Goal: Participate in discussion: Engage in conversation with other users on a specific topic

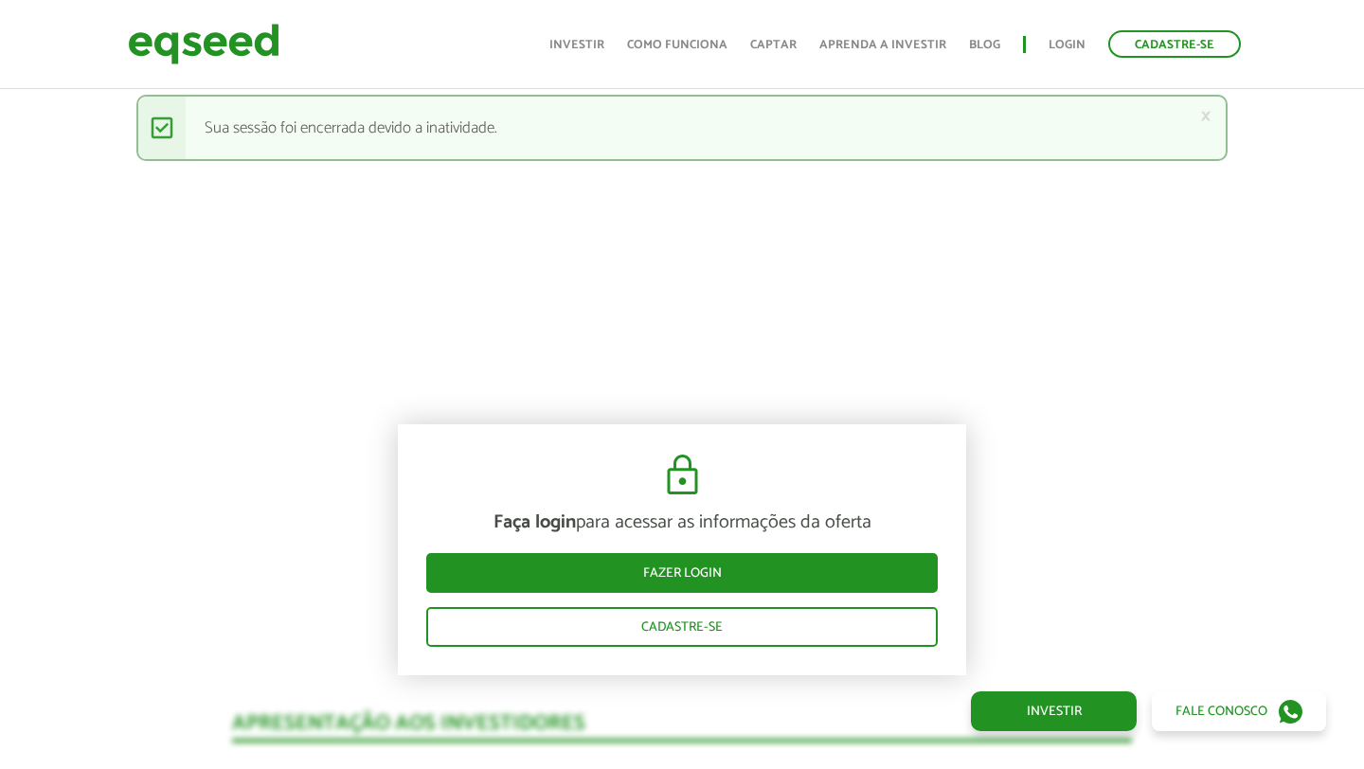
scroll to position [1513, 0]
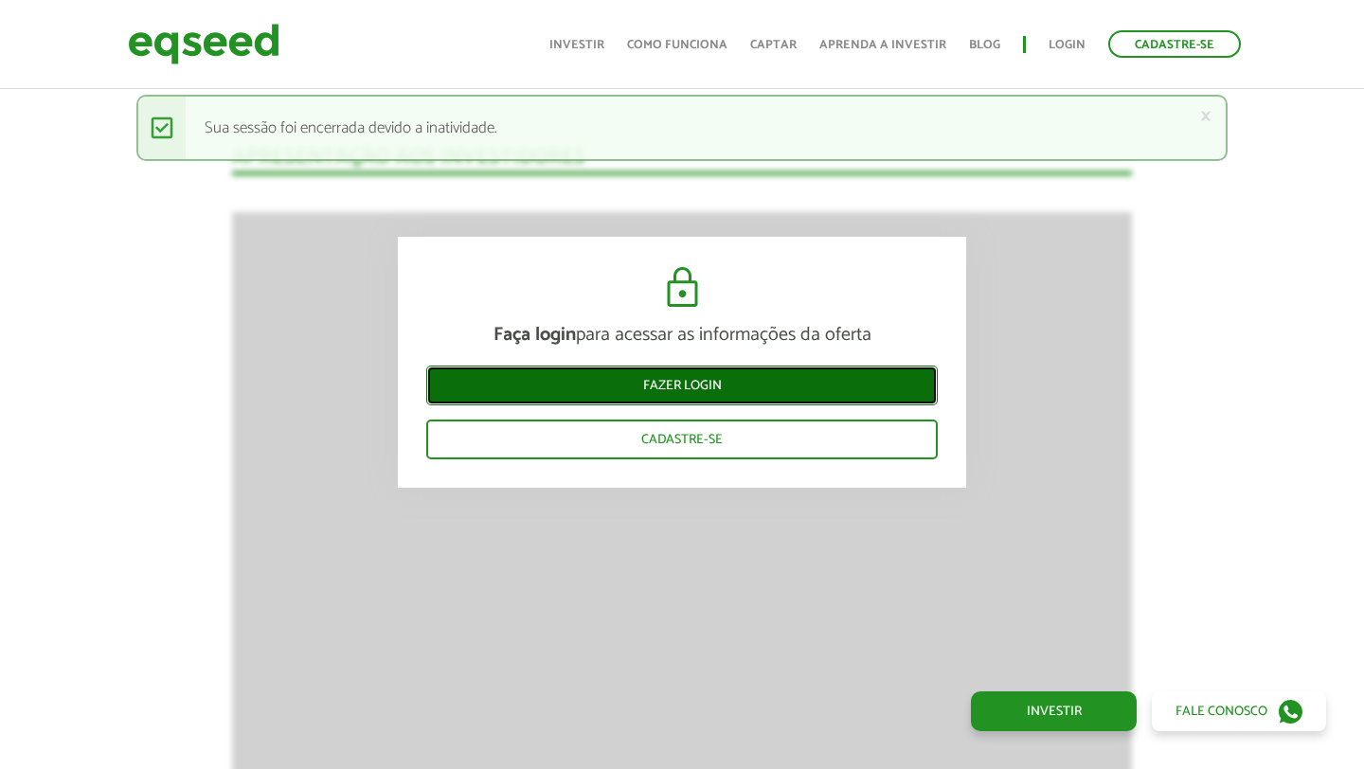
click at [688, 381] on link "Fazer login" at bounding box center [682, 386] width 512 height 40
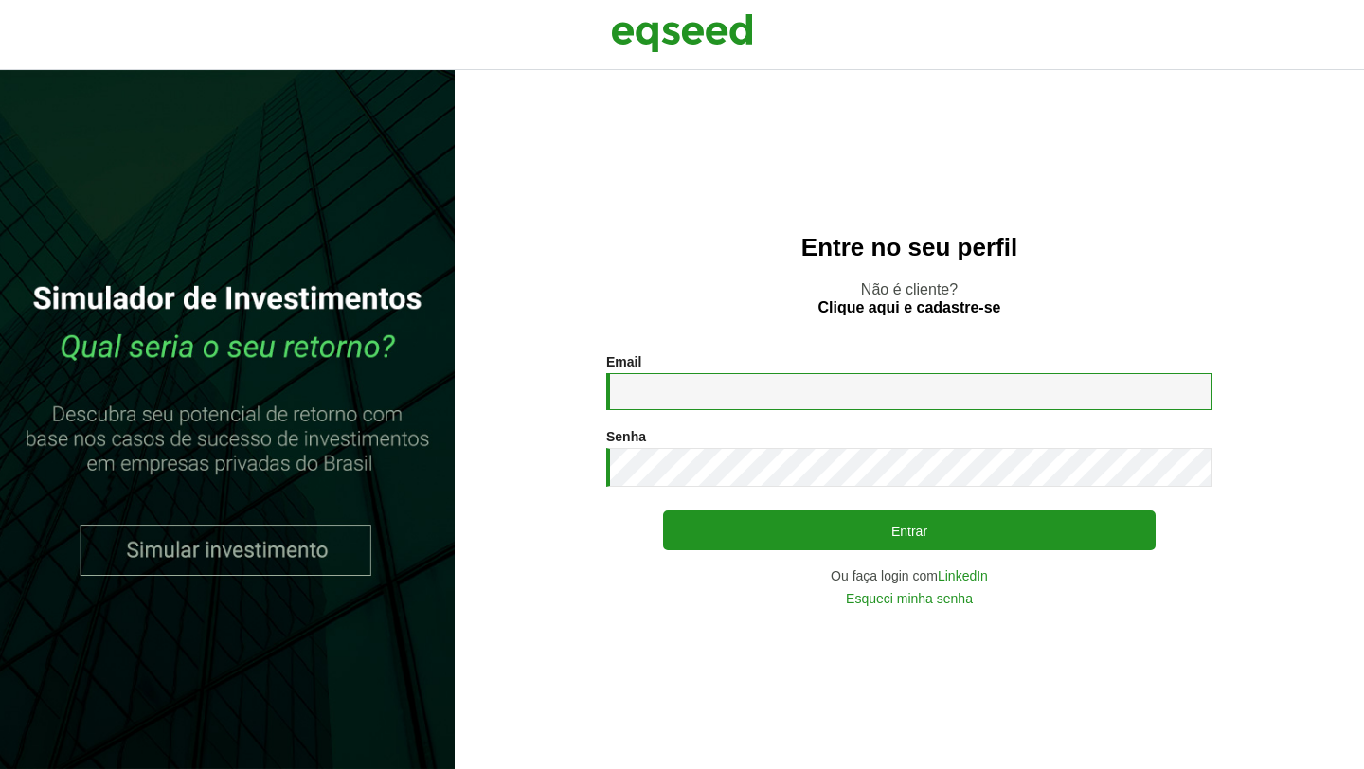
click at [688, 381] on input "Email *" at bounding box center [909, 391] width 606 height 37
type input "**********"
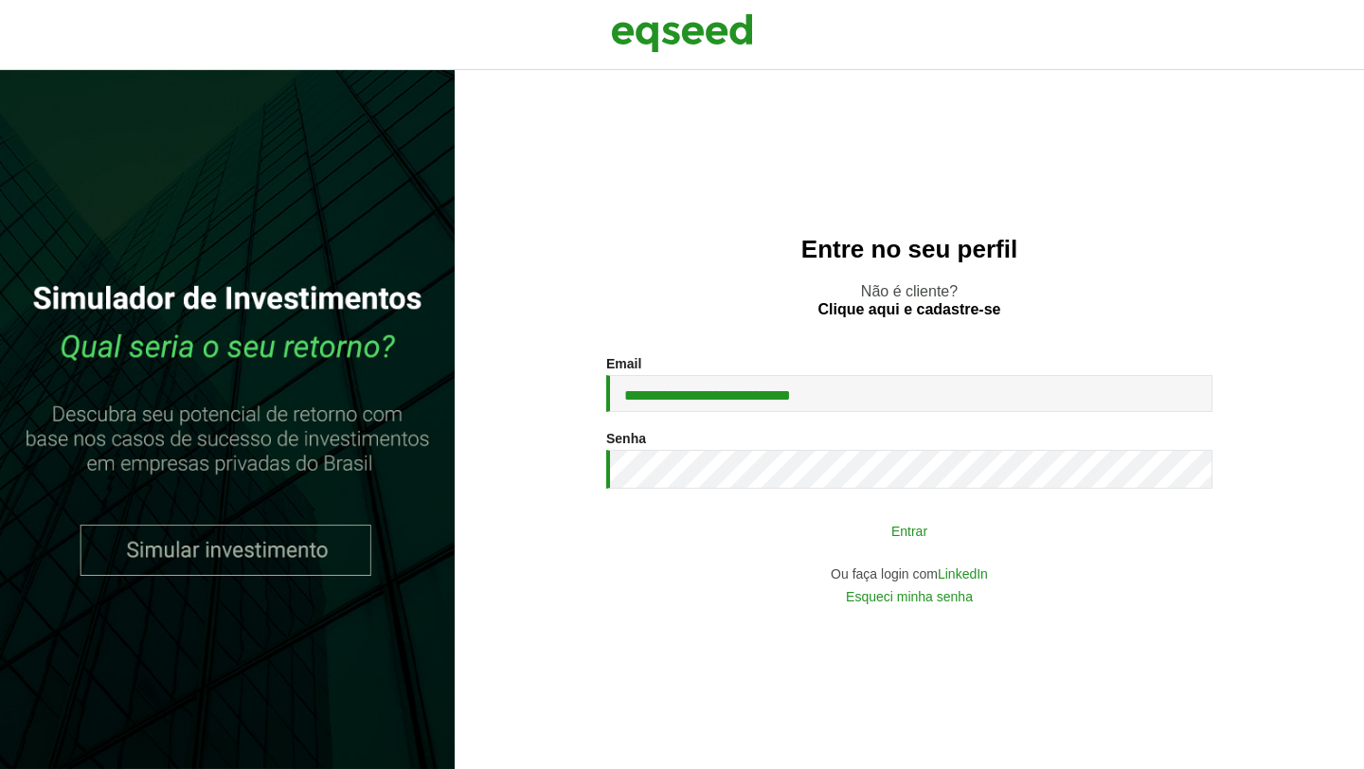
click at [824, 529] on button "Entrar" at bounding box center [909, 531] width 493 height 36
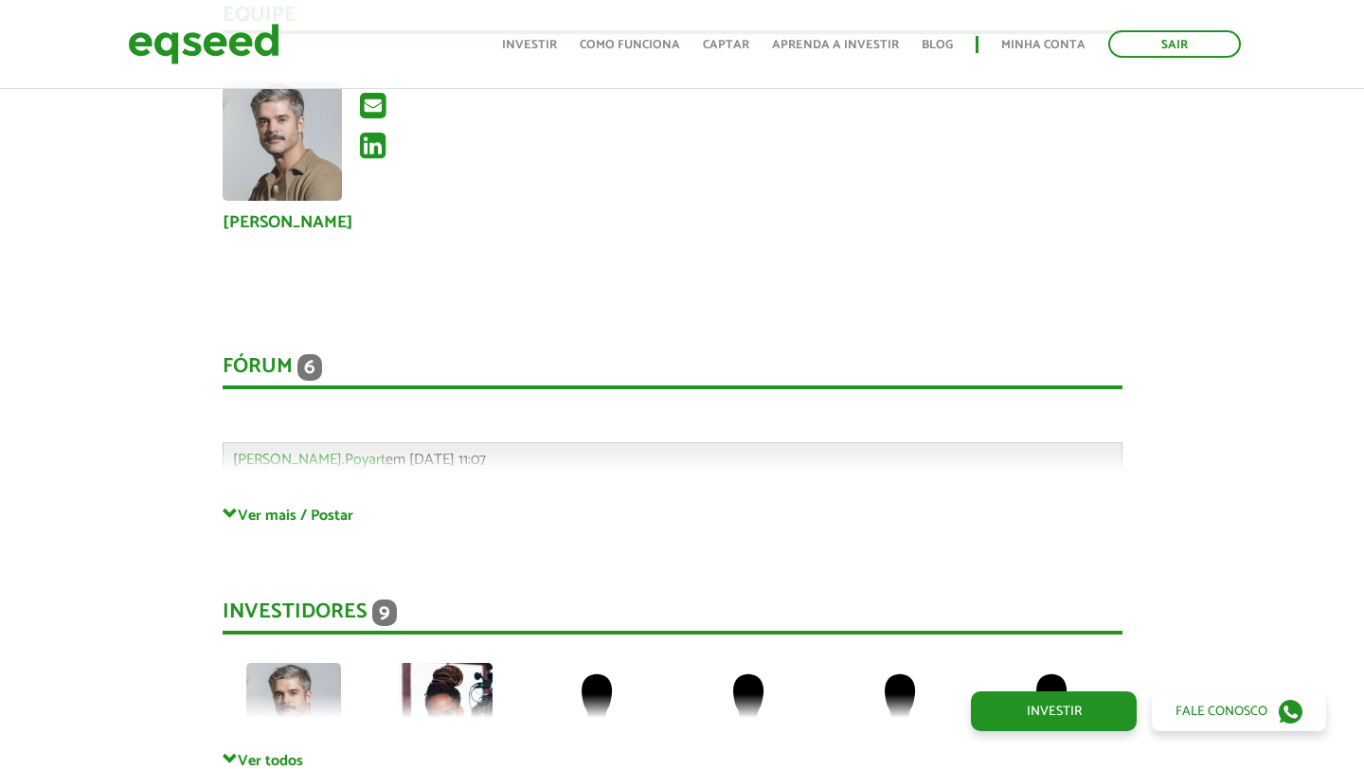
scroll to position [3855, 9]
click at [311, 353] on span "6" at bounding box center [310, 366] width 25 height 27
click at [373, 433] on div "Fórum 6 Comentários Gabriel.Poyart em 03/10/2025 - 11:07 Bem-vindo(a) ao fórum …" at bounding box center [673, 411] width 900 height 190
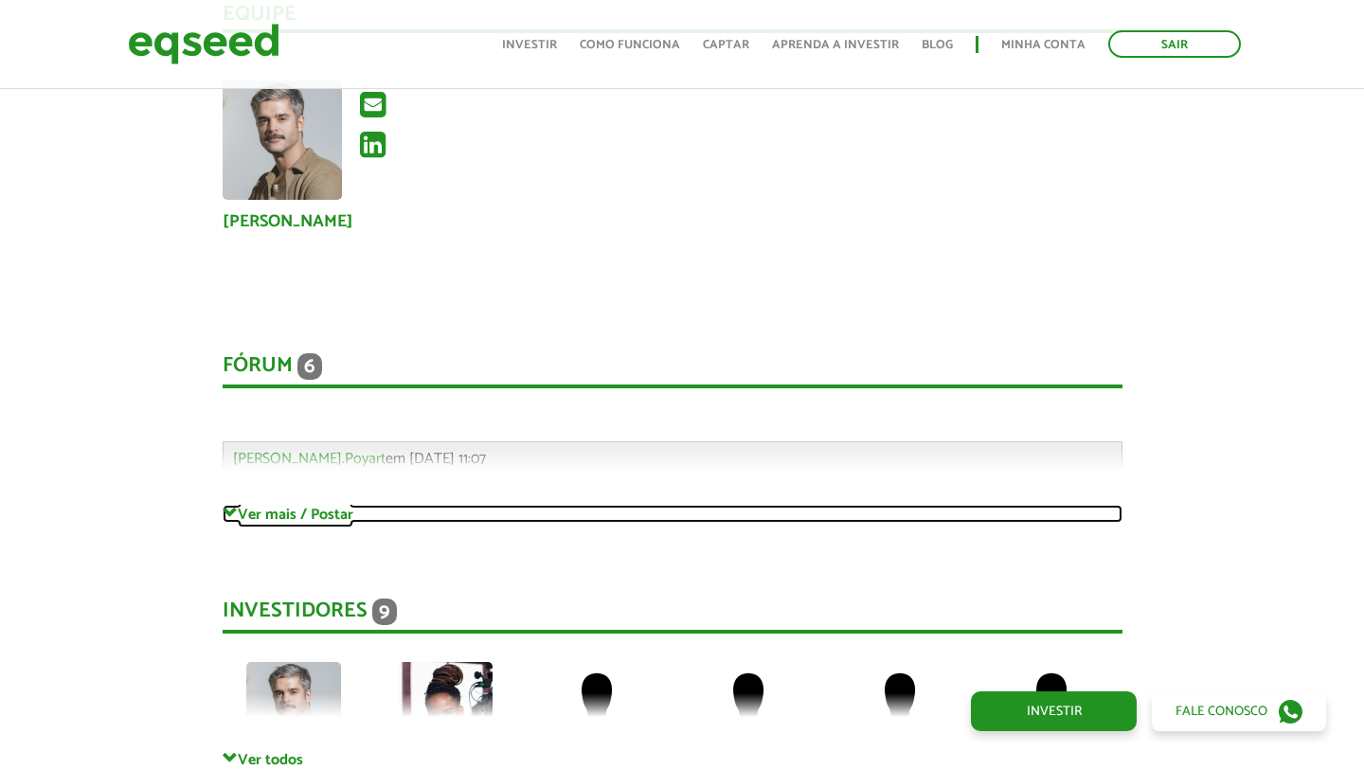
click at [324, 505] on link "Ver mais / Postar" at bounding box center [673, 514] width 900 height 18
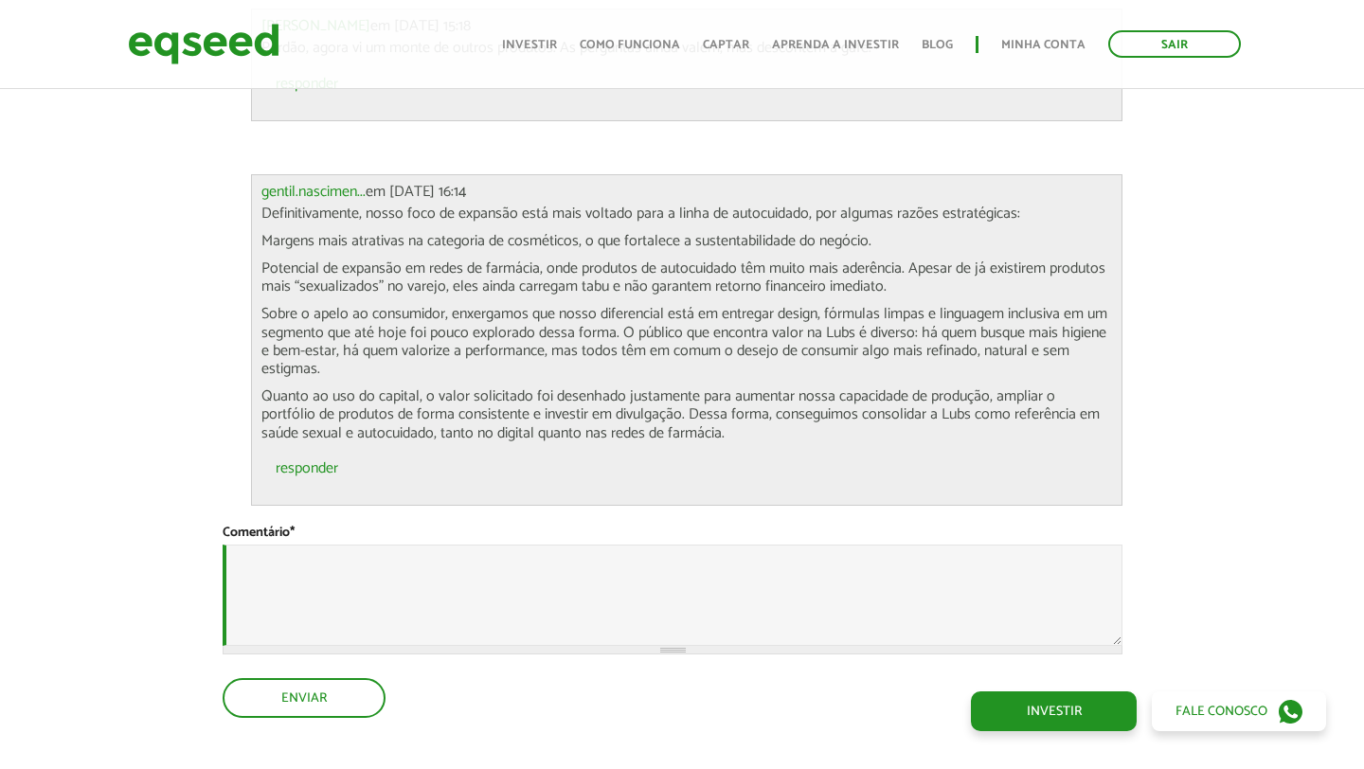
scroll to position [6029, 9]
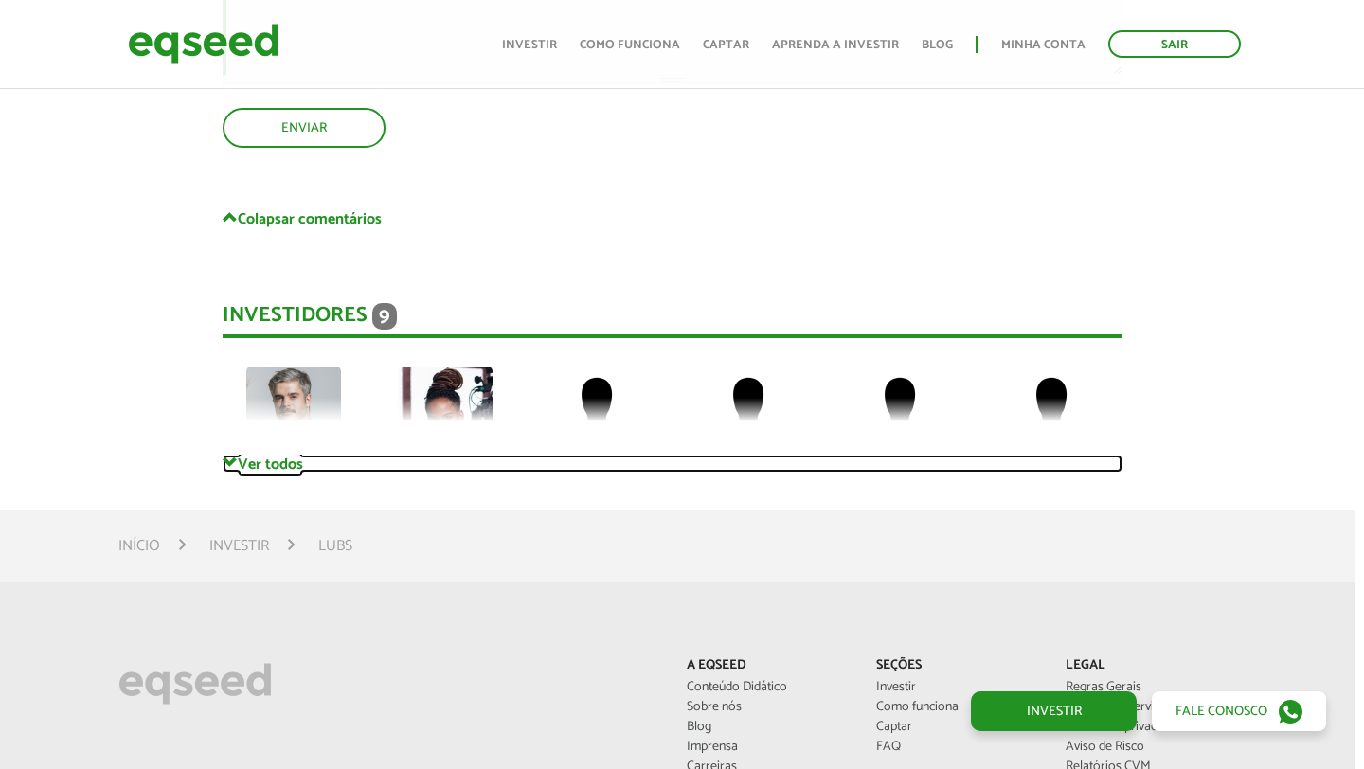
click at [294, 455] on link "Ver todos" at bounding box center [673, 464] width 900 height 18
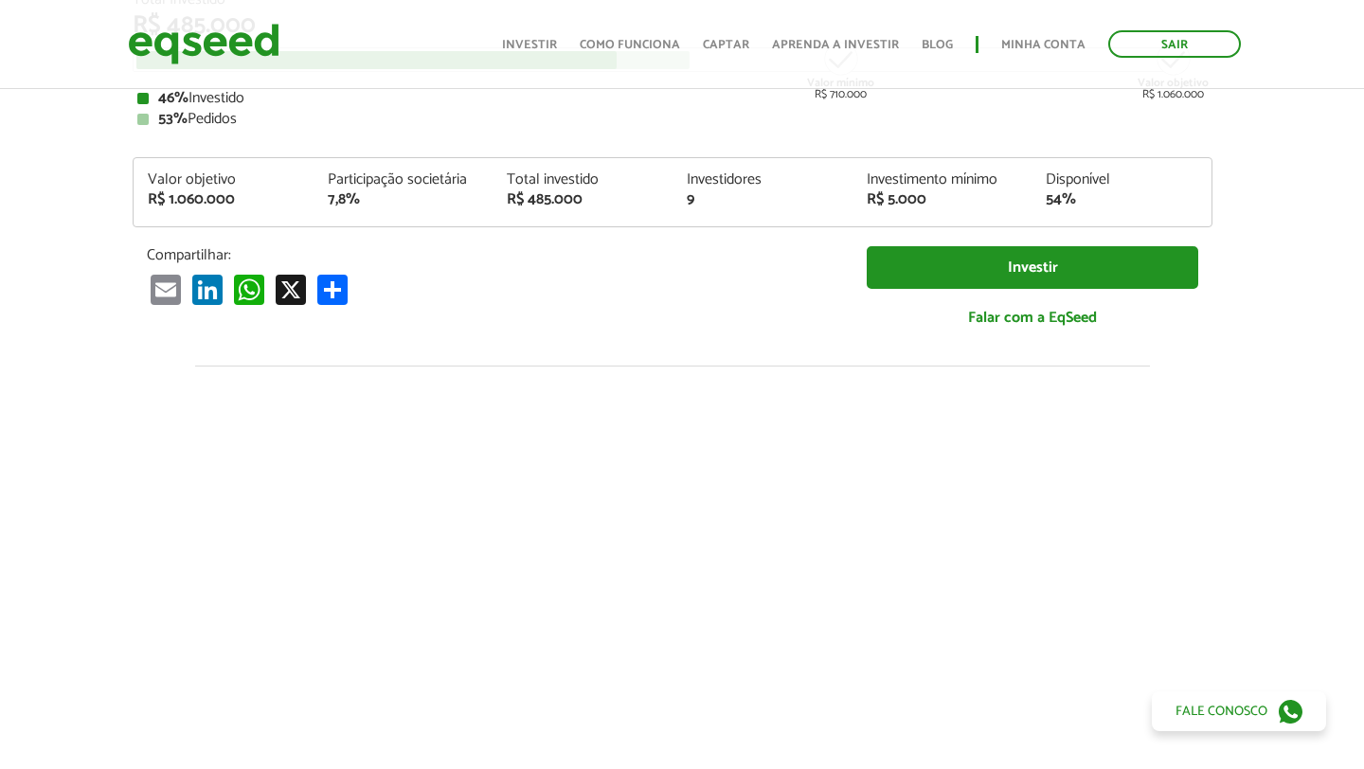
scroll to position [284, 9]
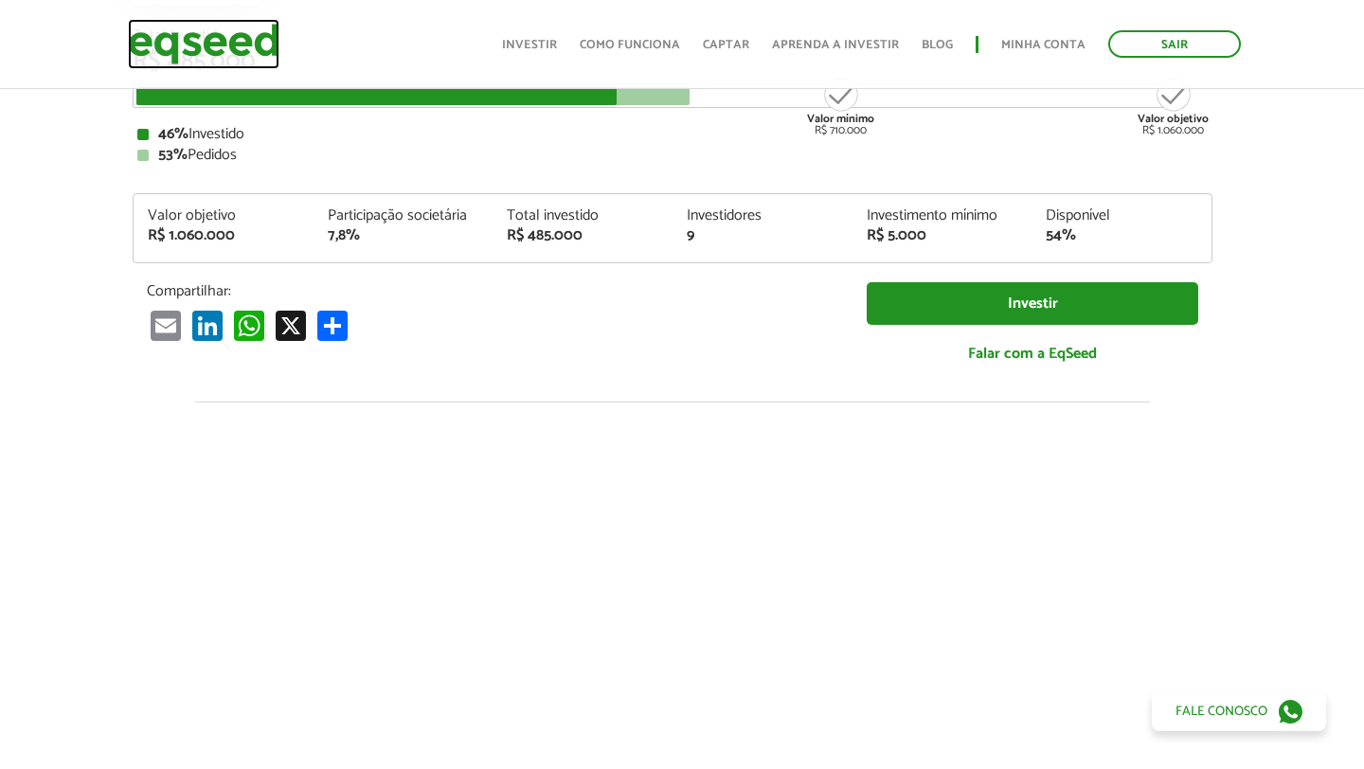
click at [231, 28] on img at bounding box center [204, 44] width 152 height 50
